Goal: Task Accomplishment & Management: Use online tool/utility

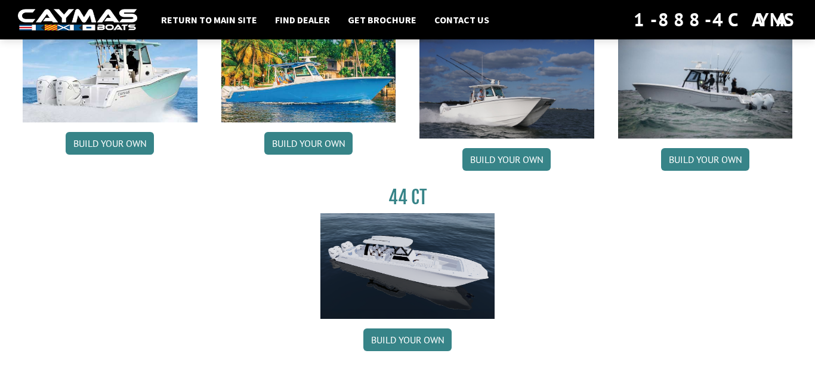
scroll to position [639, 0]
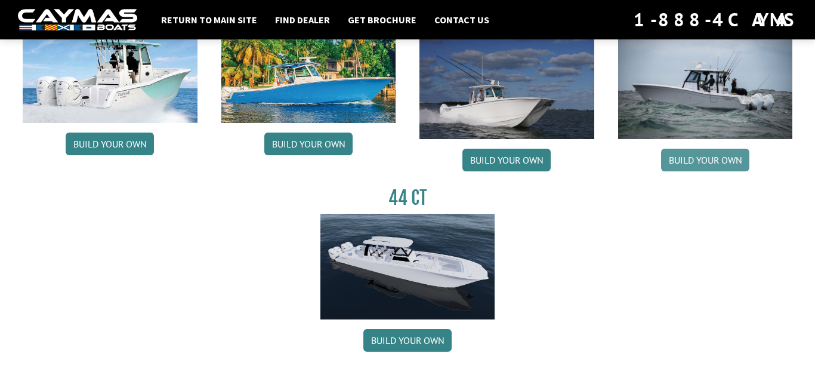
click at [703, 154] on link "Build your own" at bounding box center [705, 160] width 88 height 23
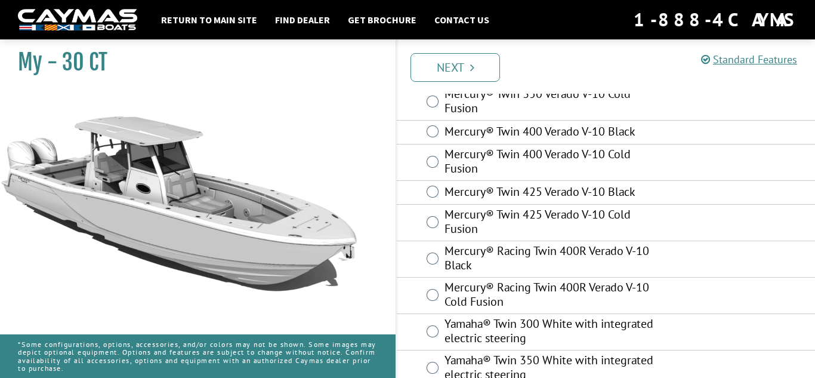
scroll to position [150, 0]
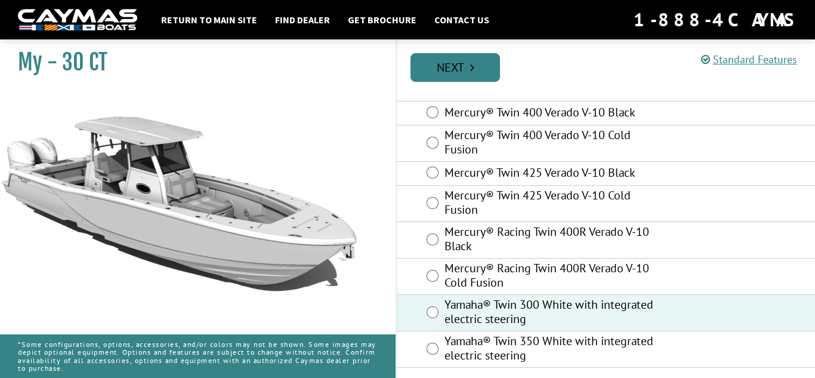
click at [476, 61] on link "Next" at bounding box center [456, 67] width 90 height 29
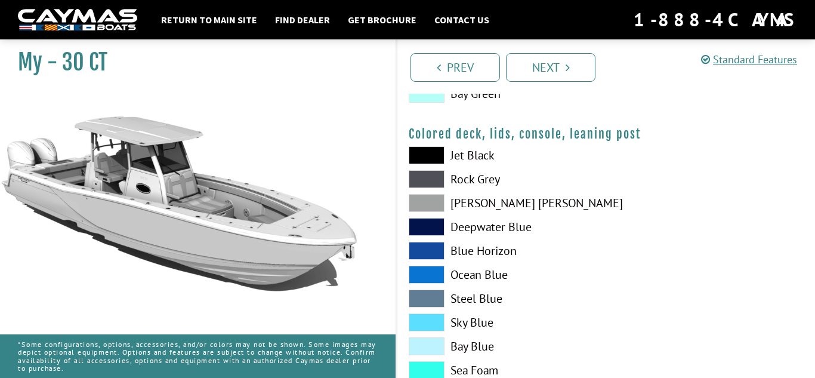
scroll to position [1495, 0]
